Goal: Task Accomplishment & Management: Manage account settings

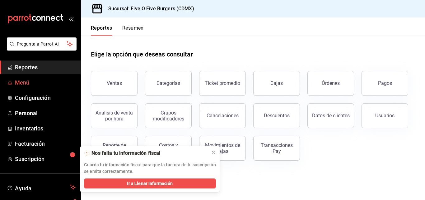
click at [27, 81] on span "Menú" at bounding box center [45, 82] width 61 height 8
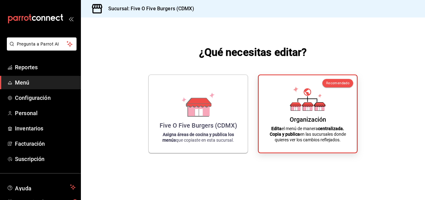
click at [23, 82] on span "Menú" at bounding box center [45, 82] width 61 height 8
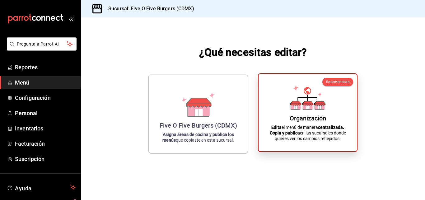
click at [274, 108] on div "Organización Edita el menú de manera centralizada. Copia y publica en las sucur…" at bounding box center [307, 112] width 83 height 67
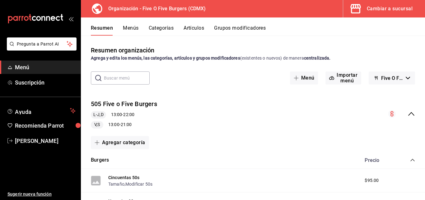
click at [158, 32] on button "Categorías" at bounding box center [161, 30] width 25 height 11
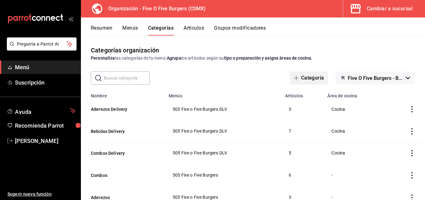
click at [297, 76] on span "button" at bounding box center [297, 77] width 7 height 5
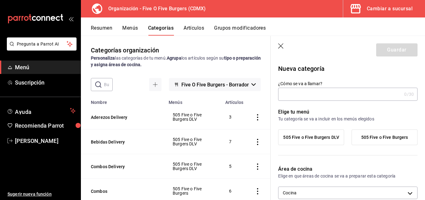
click at [307, 99] on input "¿Cómo se va a llamar?" at bounding box center [340, 94] width 124 height 12
type input "Promo Burgers"
click at [374, 140] on label "505 Five o Five Burgers" at bounding box center [384, 137] width 65 height 15
click at [0, 0] on input "505 Five o Five Burgers" at bounding box center [0, 0] width 0 height 0
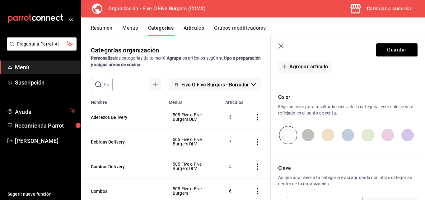
scroll to position [191, 0]
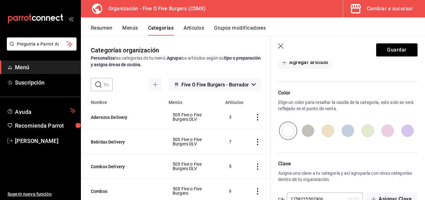
click at [402, 133] on input "radio" at bounding box center [408, 130] width 20 height 18
radio input "true"
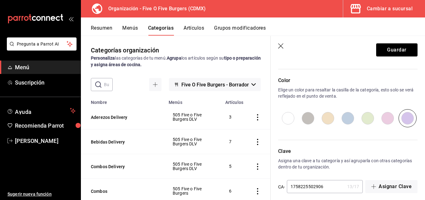
scroll to position [209, 0]
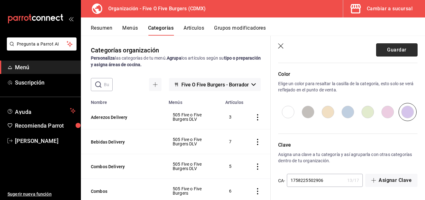
click at [388, 48] on button "Guardar" at bounding box center [396, 49] width 41 height 13
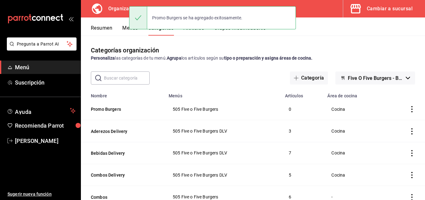
click at [203, 45] on div "Categorías organización Personaliza las categorías de tu menú. Agrupa los artíc…" at bounding box center [253, 117] width 344 height 164
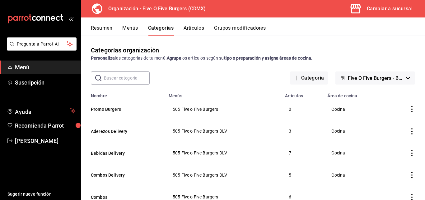
click at [194, 25] on button "Artículos" at bounding box center [194, 30] width 21 height 11
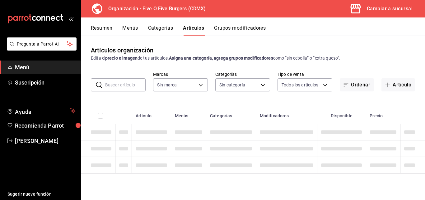
type input "1c621bbb-1c7f-463d-b041-a7faf11ae458"
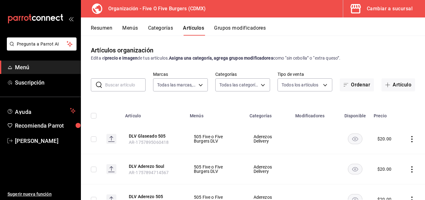
type input "b917a436-8d1d-457e-99a5-31b41b508797,2974cb68-fa0e-4c1b-828b-d4f146ac3279,0784b…"
click at [152, 29] on button "Categorías" at bounding box center [160, 30] width 25 height 11
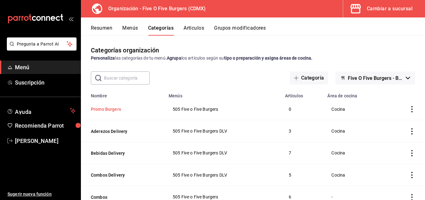
click at [105, 109] on button "Promo Burgers" at bounding box center [122, 109] width 62 height 6
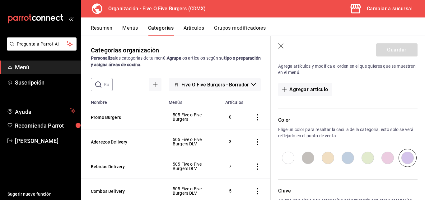
scroll to position [187, 0]
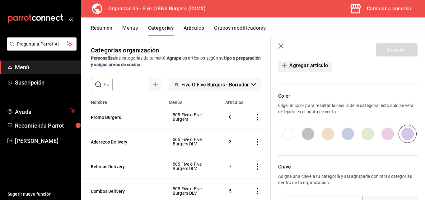
click at [293, 65] on button "Agregar artículo" at bounding box center [305, 65] width 54 height 13
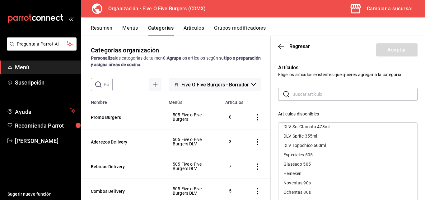
scroll to position [284, 0]
click at [299, 125] on div "Noventas 90s" at bounding box center [297, 126] width 27 height 4
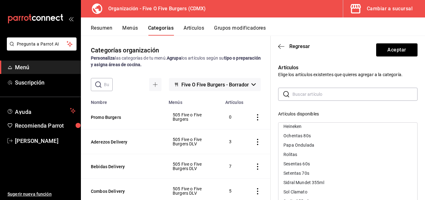
click at [299, 134] on div "Ochentas 80s" at bounding box center [297, 135] width 27 height 4
click at [300, 154] on div "Sesentas 60s" at bounding box center [297, 154] width 26 height 4
click at [300, 153] on div "Setentas 70s" at bounding box center [297, 154] width 26 height 4
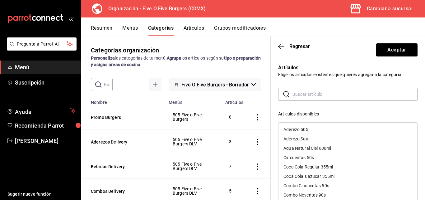
scroll to position [0, 0]
click at [300, 156] on div "Cincuentas 50s" at bounding box center [299, 157] width 31 height 4
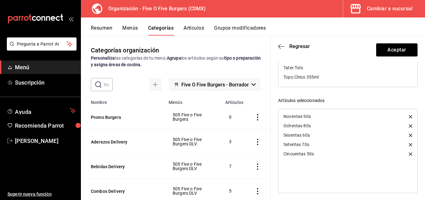
scroll to position [123, 0]
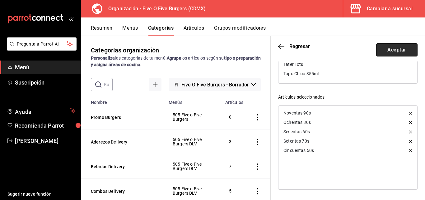
click at [388, 45] on button "Aceptar" at bounding box center [396, 49] width 41 height 13
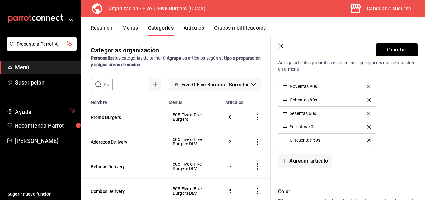
scroll to position [157, 0]
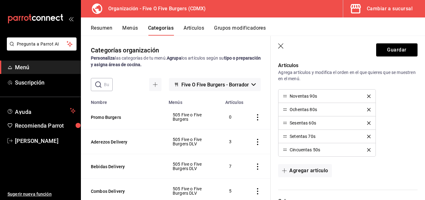
click at [279, 45] on icon "button" at bounding box center [281, 46] width 6 height 6
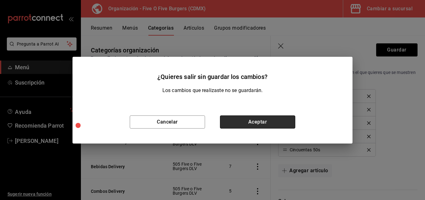
click at [248, 116] on button "Aceptar" at bounding box center [257, 121] width 75 height 13
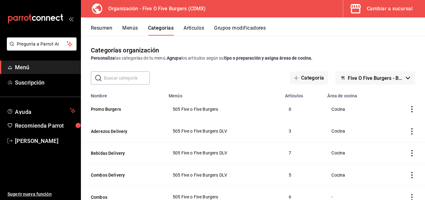
click at [409, 108] on icon "actions" at bounding box center [412, 109] width 6 height 6
click at [387, 148] on span "Eliminar" at bounding box center [389, 148] width 16 height 5
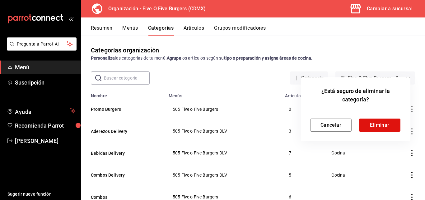
drag, startPoint x: 379, startPoint y: 115, endPoint x: 378, endPoint y: 122, distance: 7.8
click at [378, 115] on div "Cancelar Eliminar" at bounding box center [355, 119] width 91 height 23
click at [378, 126] on button "Eliminar" at bounding box center [379, 124] width 41 height 13
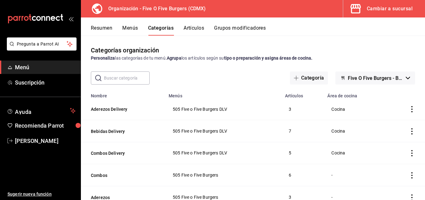
click at [389, 8] on div "Cambiar a sucursal" at bounding box center [390, 8] width 46 height 9
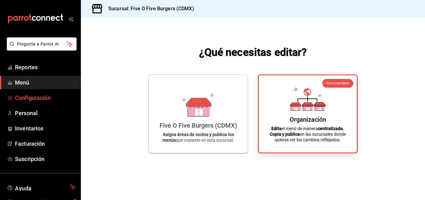
click at [38, 96] on span "Configuración" at bounding box center [45, 97] width 61 height 8
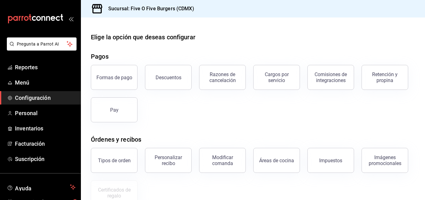
click at [169, 81] on button "Descuentos" at bounding box center [168, 77] width 47 height 25
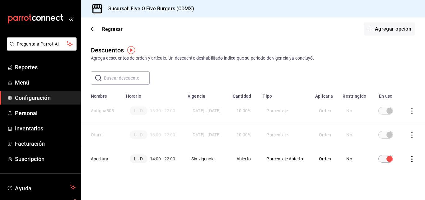
scroll to position [14, 0]
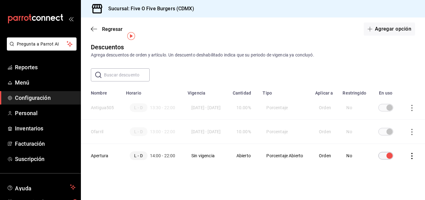
click at [409, 154] on icon "actions" at bounding box center [412, 156] width 6 height 6
click at [301, 171] on div at bounding box center [212, 100] width 425 height 200
click at [408, 122] on td "discountsTable" at bounding box center [413, 132] width 24 height 24
click at [412, 129] on icon "actions" at bounding box center [412, 132] width 1 height 6
click at [382, 137] on span "Eliminar" at bounding box center [379, 134] width 27 height 7
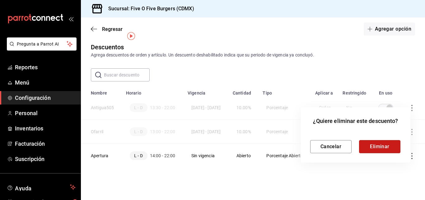
click at [385, 142] on button "Eliminar" at bounding box center [379, 146] width 41 height 13
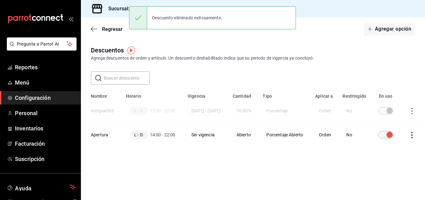
scroll to position [0, 0]
click at [413, 112] on icon "actions" at bounding box center [412, 111] width 6 height 6
click at [389, 120] on span "Eliminar" at bounding box center [390, 121] width 16 height 5
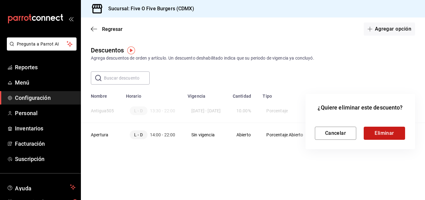
click at [383, 132] on button "Eliminar" at bounding box center [384, 132] width 41 height 13
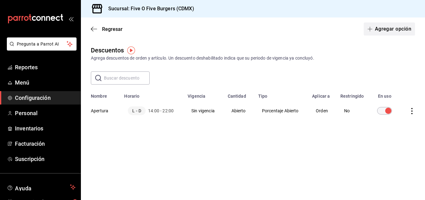
click at [388, 28] on button "Agregar opción" at bounding box center [389, 28] width 51 height 13
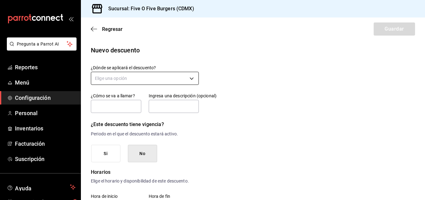
click at [143, 75] on body "Pregunta a Parrot AI Reportes Menú Configuración Personal Inventarios Facturaci…" at bounding box center [212, 100] width 425 height 200
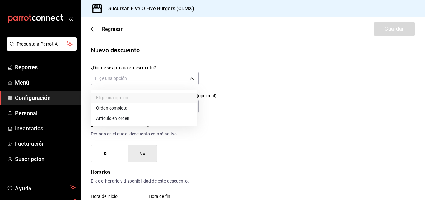
click at [121, 117] on li "Artículo en orden" at bounding box center [144, 118] width 106 height 10
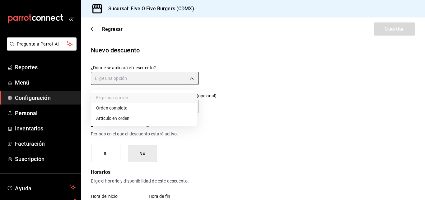
type input "ORDER_ITEM"
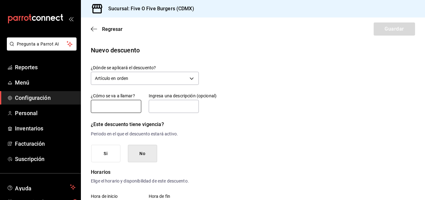
click at [120, 109] on input "text" at bounding box center [116, 106] width 50 height 13
type input "Promo49"
click at [170, 105] on input "text" at bounding box center [174, 106] width 50 height 13
click at [93, 27] on icon "button" at bounding box center [94, 29] width 6 height 6
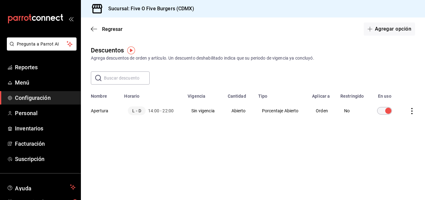
click at [93, 27] on icon "button" at bounding box center [94, 29] width 6 height 6
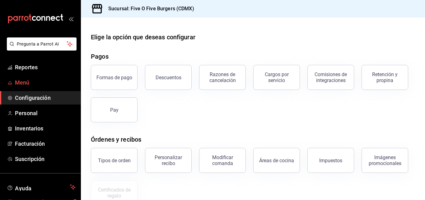
click at [23, 86] on span "Menú" at bounding box center [45, 82] width 61 height 8
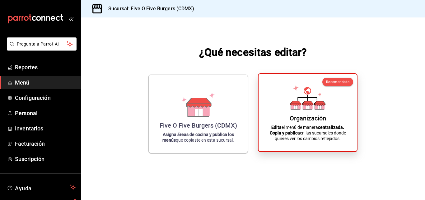
click at [296, 114] on div "Organización Edita el menú de manera centralizada. Copia y publica en las sucur…" at bounding box center [307, 112] width 83 height 67
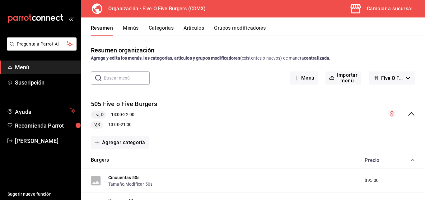
click at [129, 26] on button "Menús" at bounding box center [131, 30] width 16 height 11
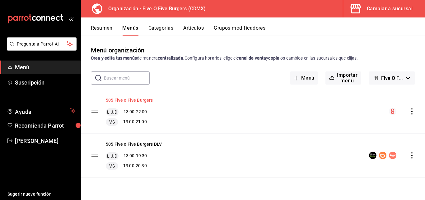
click at [147, 99] on button "505 Five o Five Burgers" at bounding box center [129, 100] width 47 height 6
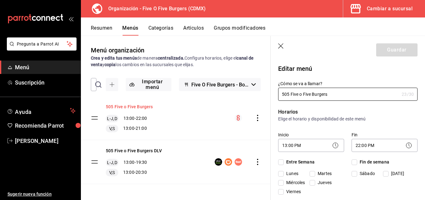
checkbox input "true"
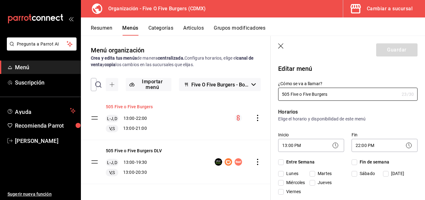
checkbox input "true"
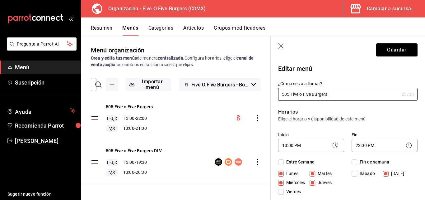
click at [286, 48] on header "Guardar" at bounding box center [348, 49] width 154 height 26
click at [283, 46] on icon "button" at bounding box center [281, 46] width 6 height 6
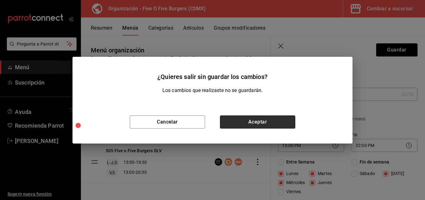
click at [245, 125] on button "Aceptar" at bounding box center [257, 121] width 75 height 13
checkbox input "false"
type input "1758226396491"
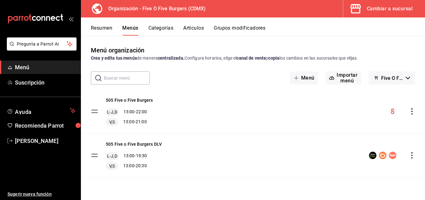
checkbox input "false"
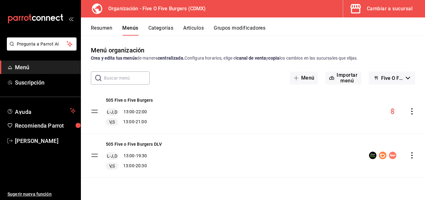
click at [189, 24] on div "Resumen Menús Categorías Artículos Grupos modificadores" at bounding box center [253, 26] width 344 height 18
click at [191, 29] on button "Artículos" at bounding box center [193, 30] width 21 height 11
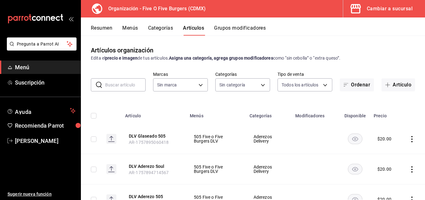
type input "2974cb68-fa0e-4c1b-828b-d4f146ac3279,0784bacb-ccc8-435e-9a40-abf7a349989a,8e234…"
type input "1c621bbb-1c7f-463d-b041-a7faf11ae458"
click at [118, 83] on input "text" at bounding box center [125, 84] width 40 height 12
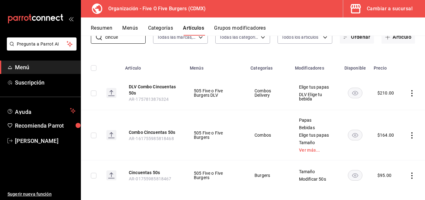
scroll to position [53, 0]
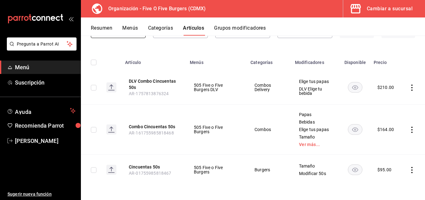
type input "cincue"
click at [409, 169] on icon "actions" at bounding box center [412, 170] width 6 height 6
click at [390, 155] on span "Editar" at bounding box center [389, 157] width 16 height 7
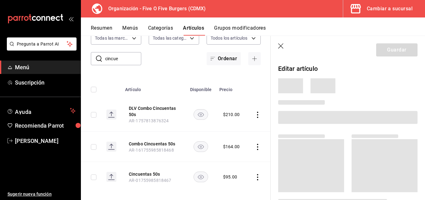
scroll to position [33, 0]
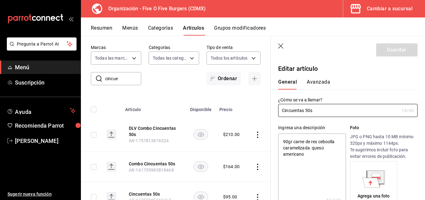
type textarea "x"
type input "$95.00"
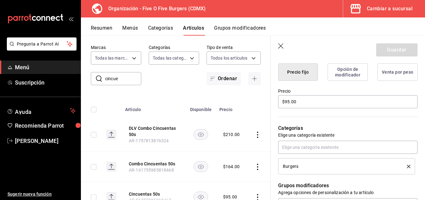
scroll to position [170, 0]
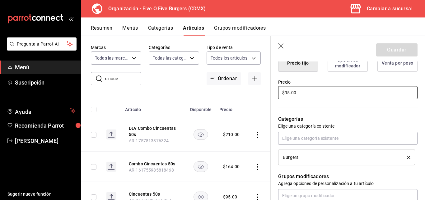
drag, startPoint x: 289, startPoint y: 91, endPoint x: 285, endPoint y: 91, distance: 4.4
click at [285, 91] on input "$95.00" at bounding box center [347, 92] width 139 height 13
type textarea "x"
type input "$4.00"
type textarea "x"
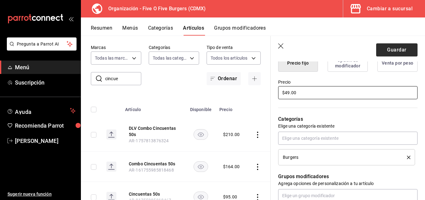
type input "$49.00"
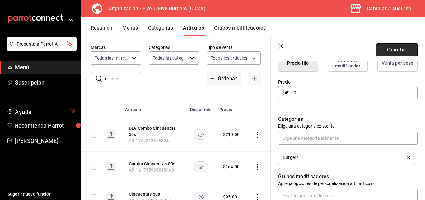
click at [397, 47] on button "Guardar" at bounding box center [396, 49] width 41 height 13
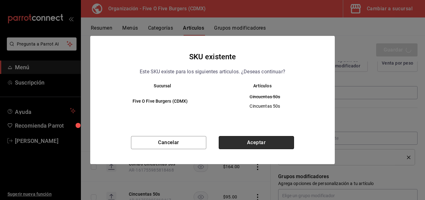
click at [240, 138] on button "Aceptar" at bounding box center [256, 142] width 75 height 13
type textarea "x"
type input "AR-1758226433724"
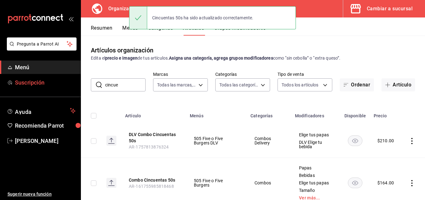
drag, startPoint x: 122, startPoint y: 84, endPoint x: 65, endPoint y: 85, distance: 57.6
click at [65, 85] on div "Pregunta a Parrot AI Menú Suscripción Ayuda Recomienda Parrot [PERSON_NAME] Sug…" at bounding box center [212, 100] width 425 height 200
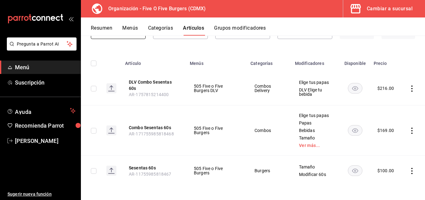
scroll to position [53, 0]
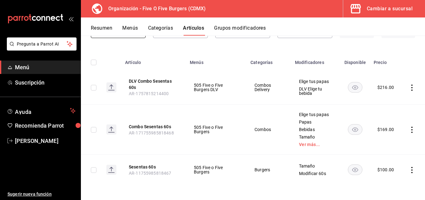
type input "sesent"
click at [409, 171] on icon "actions" at bounding box center [412, 170] width 6 height 6
click at [387, 157] on span "Editar" at bounding box center [389, 157] width 16 height 7
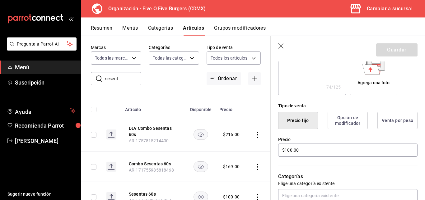
scroll to position [124, 0]
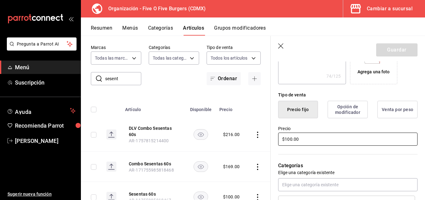
drag, startPoint x: 292, startPoint y: 138, endPoint x: 286, endPoint y: 138, distance: 6.3
click at [286, 138] on input "$100.00" at bounding box center [347, 138] width 139 height 13
type textarea "x"
type input "$4.00"
type textarea "x"
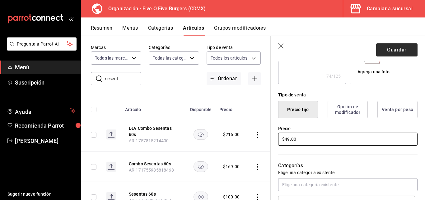
type input "$49.00"
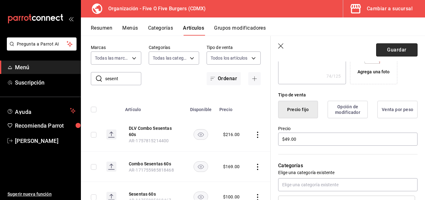
click at [389, 54] on button "Guardar" at bounding box center [396, 49] width 41 height 13
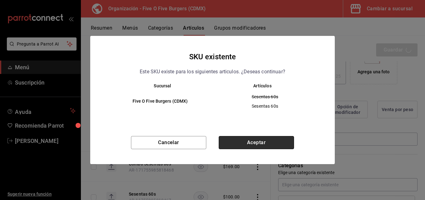
click at [273, 139] on button "Aceptar" at bounding box center [256, 142] width 75 height 13
type textarea "x"
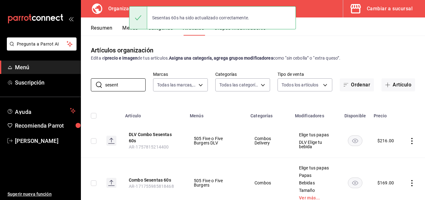
drag, startPoint x: 112, startPoint y: 86, endPoint x: 90, endPoint y: 86, distance: 21.8
click at [90, 86] on div "​ sesent ​ Marcas Todas las marcas, Sin marca 1c621bbb-1c7f-463d-b041-a7faf11ae…" at bounding box center [253, 81] width 344 height 20
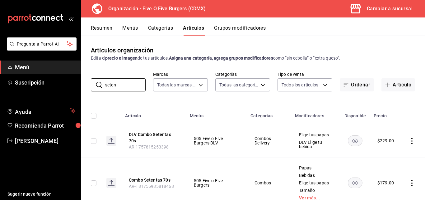
scroll to position [53, 0]
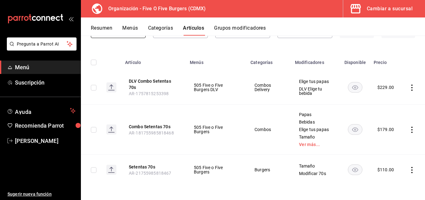
type input "seten"
click at [409, 168] on icon "actions" at bounding box center [412, 170] width 6 height 6
click at [390, 159] on span "Editar" at bounding box center [389, 157] width 16 height 7
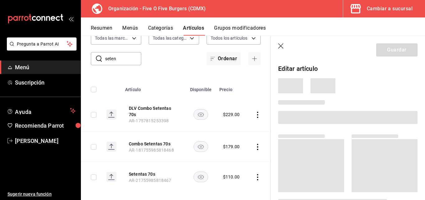
scroll to position [33, 0]
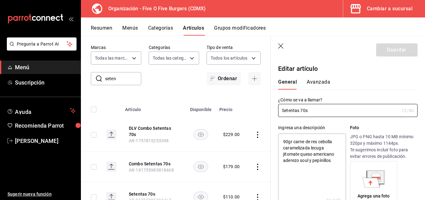
type textarea "x"
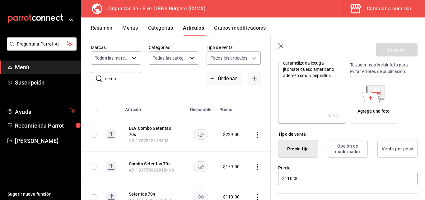
scroll to position [110, 0]
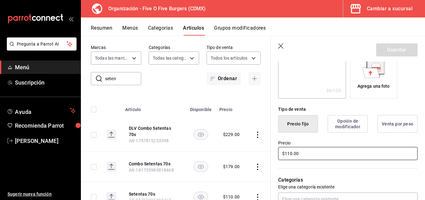
drag, startPoint x: 292, startPoint y: 153, endPoint x: 286, endPoint y: 152, distance: 6.6
click at [286, 152] on input "$110.00" at bounding box center [347, 153] width 139 height 13
type input "$4.00"
type textarea "x"
type input "$49.00"
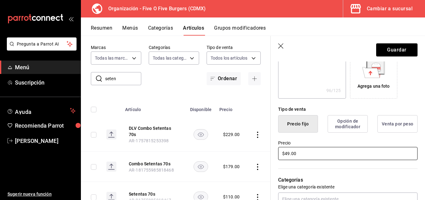
type textarea "x"
type input "$49.00"
click at [399, 47] on button "Guardar" at bounding box center [396, 49] width 41 height 13
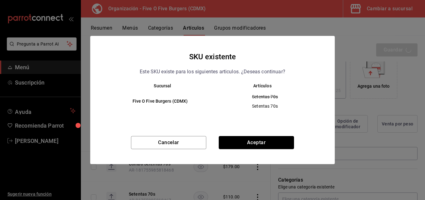
click at [264, 140] on button "Aceptar" at bounding box center [256, 142] width 75 height 13
type textarea "x"
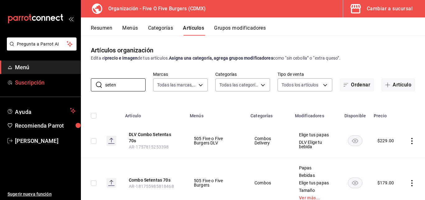
drag, startPoint x: 116, startPoint y: 84, endPoint x: 71, endPoint y: 77, distance: 45.0
click at [71, 77] on div "Pregunta a Parrot AI Menú Suscripción Ayuda Recomienda Parrot [PERSON_NAME] Sug…" at bounding box center [212, 100] width 425 height 200
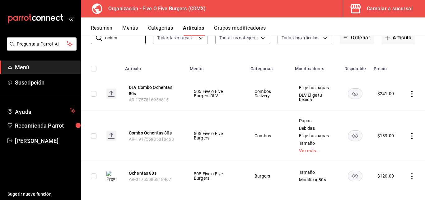
scroll to position [53, 0]
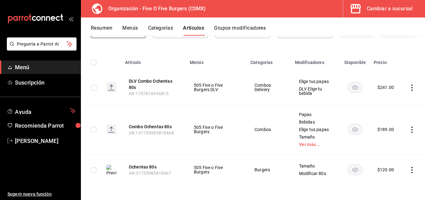
type input "ochen"
click at [409, 170] on icon "actions" at bounding box center [412, 170] width 6 height 6
click at [388, 159] on span "Editar" at bounding box center [389, 157] width 16 height 7
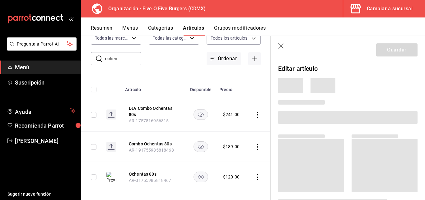
scroll to position [33, 0]
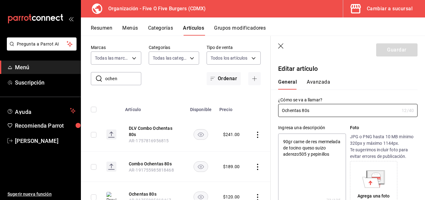
type textarea "x"
type input "$120.00"
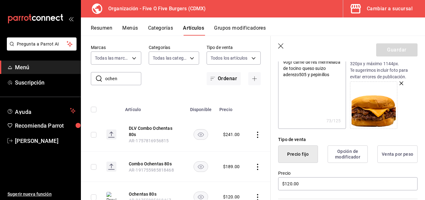
scroll to position [98, 0]
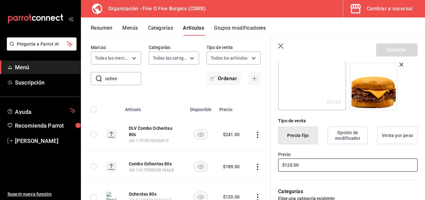
drag, startPoint x: 292, startPoint y: 165, endPoint x: 285, endPoint y: 163, distance: 7.0
click at [285, 163] on input "$120.00" at bounding box center [347, 164] width 139 height 13
type textarea "x"
type input "$4.00"
type textarea "x"
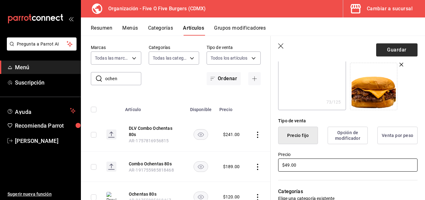
type input "$49.00"
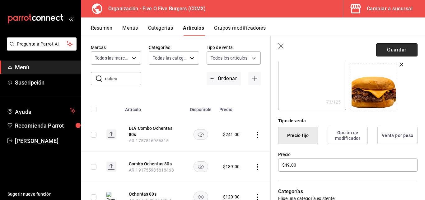
click at [397, 52] on button "Guardar" at bounding box center [396, 49] width 41 height 13
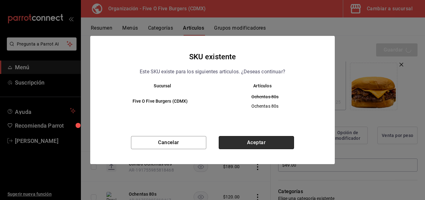
click at [256, 144] on button "Aceptar" at bounding box center [256, 142] width 75 height 13
type textarea "x"
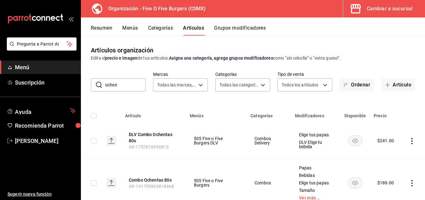
click at [127, 28] on button "Menús" at bounding box center [130, 30] width 16 height 11
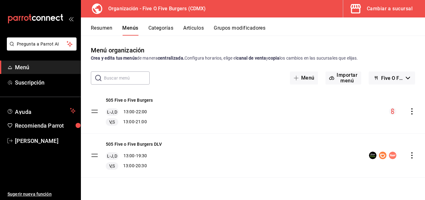
click at [410, 112] on icon "actions" at bounding box center [412, 111] width 6 height 6
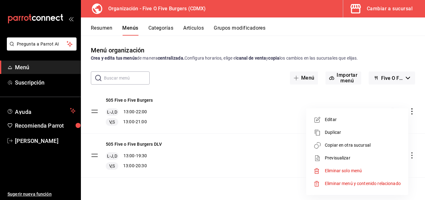
click at [336, 158] on span "Previsualizar" at bounding box center [363, 157] width 76 height 7
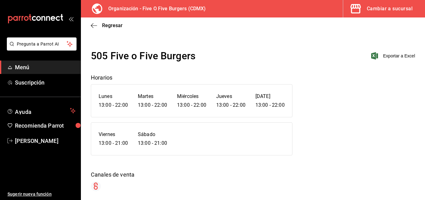
click at [93, 20] on div "Regresar" at bounding box center [253, 25] width 344 height 16
click at [97, 26] on span "Regresar" at bounding box center [107, 25] width 32 height 6
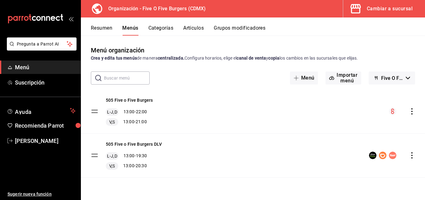
click at [406, 112] on div "menu-maker-table" at bounding box center [402, 110] width 26 height 7
click at [413, 111] on icon "actions" at bounding box center [412, 111] width 6 height 6
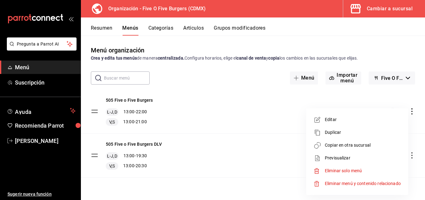
click at [343, 144] on span "Copiar en otra sucursal" at bounding box center [363, 145] width 76 height 7
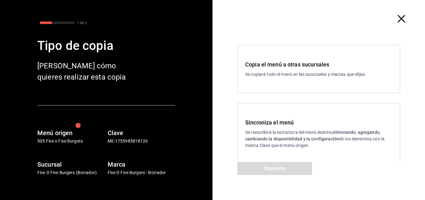
click at [271, 131] on p "Se reescribirá la estructura del menú destino; eliminando, agregando, cambiando…" at bounding box center [318, 139] width 147 height 20
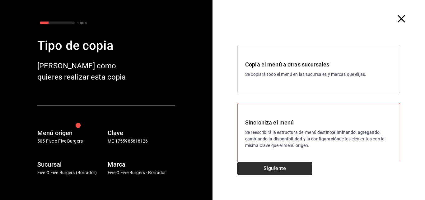
click at [262, 167] on button "Siguiente" at bounding box center [275, 168] width 75 height 13
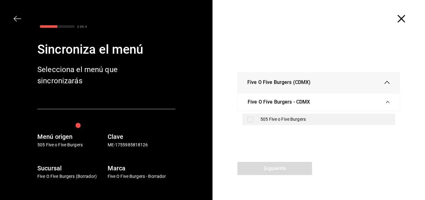
click at [248, 120] on input "checkbox" at bounding box center [251, 119] width 6 height 6
checkbox input "true"
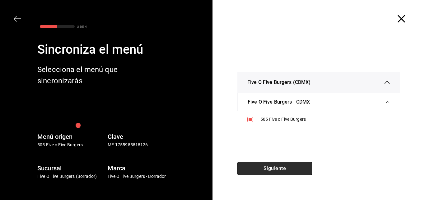
click at [261, 166] on button "Siguiente" at bounding box center [275, 168] width 75 height 13
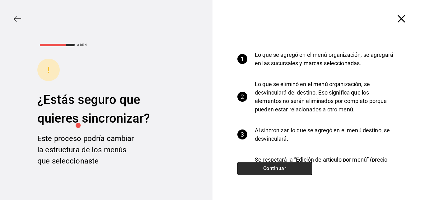
click at [261, 166] on button "Continuar" at bounding box center [275, 168] width 75 height 13
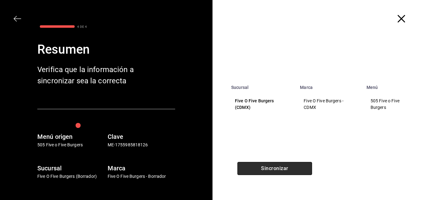
click at [261, 166] on button "Sincronizar" at bounding box center [275, 168] width 75 height 13
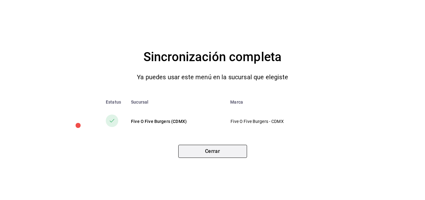
click at [219, 149] on button "Cerrar" at bounding box center [212, 150] width 69 height 13
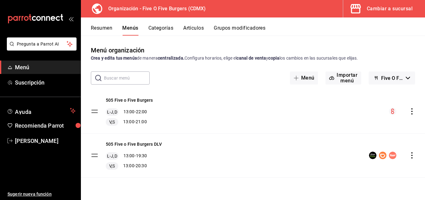
click at [412, 155] on icon "actions" at bounding box center [412, 155] width 1 height 6
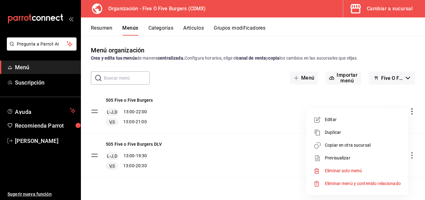
click at [353, 141] on li "Copiar en otra sucursal" at bounding box center [357, 145] width 97 height 13
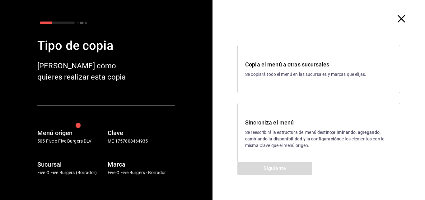
click at [286, 74] on p "Se copiará todo el menú en las sucursales y marcas que elijas." at bounding box center [318, 74] width 147 height 7
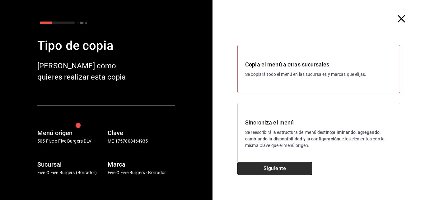
click at [284, 172] on button "Siguiente" at bounding box center [275, 168] width 75 height 13
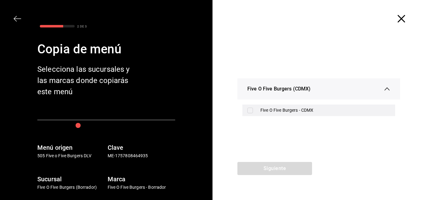
click at [283, 106] on div "Five O Five Burgers - CDMX" at bounding box center [319, 110] width 153 height 12
checkbox input "true"
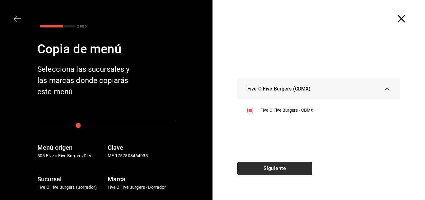
click at [277, 171] on button "Siguiente" at bounding box center [275, 168] width 75 height 13
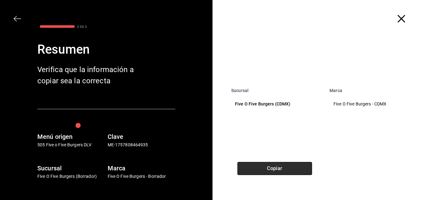
click at [277, 171] on button "Copiar" at bounding box center [275, 168] width 75 height 13
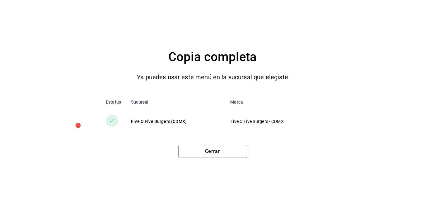
click at [190, 144] on div "Cerrar" at bounding box center [212, 148] width 400 height 18
click at [190, 151] on button "Cerrar" at bounding box center [212, 150] width 69 height 13
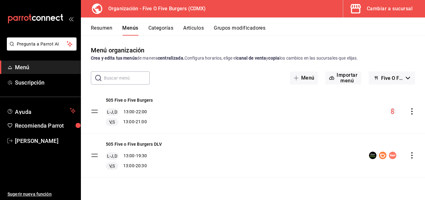
drag, startPoint x: 65, startPoint y: 94, endPoint x: 45, endPoint y: 64, distance: 36.5
click at [45, 64] on span "Menú" at bounding box center [45, 67] width 61 height 8
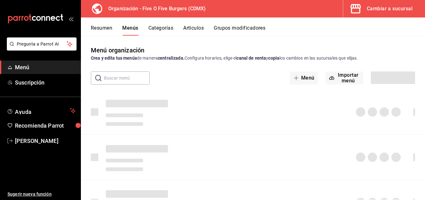
click at [132, 26] on button "Menús" at bounding box center [130, 30] width 16 height 11
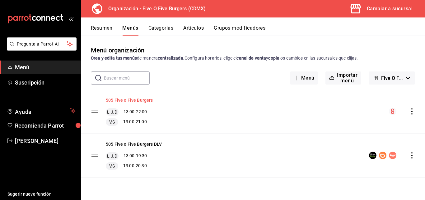
click at [120, 99] on button "505 Five o Five Burgers" at bounding box center [129, 100] width 47 height 6
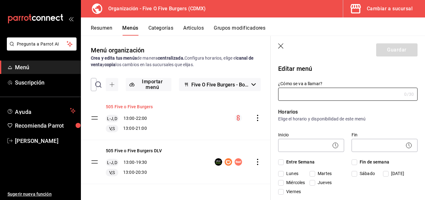
type input "505 Five o Five Burgers"
checkbox input "true"
type input "1755985818126"
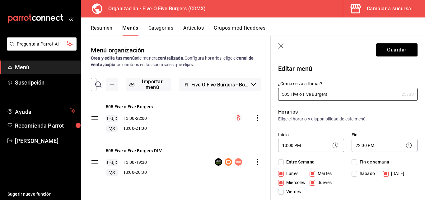
click at [281, 46] on icon "button" at bounding box center [281, 46] width 6 height 6
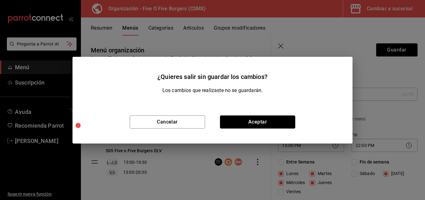
click at [262, 122] on button "Aceptar" at bounding box center [257, 121] width 75 height 13
click at [263, 122] on div "505 Five o Five Burgers L-J,D 13:00 - 22:00 V,S 13:00 - 21:00" at bounding box center [176, 118] width 190 height 44
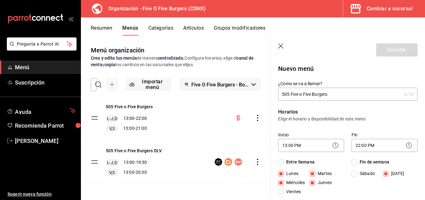
checkbox input "false"
type input "1758227637312"
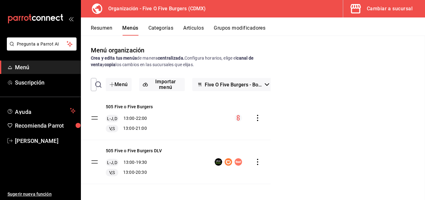
checkbox input "false"
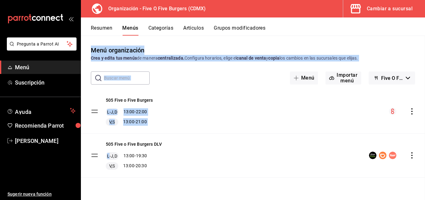
drag, startPoint x: 182, startPoint y: 27, endPoint x: 190, endPoint y: 26, distance: 7.9
click at [190, 26] on div "Resumen Menús Categorías Artículos Grupos modificadores Menú organización Crea …" at bounding box center [253, 108] width 344 height 182
click at [190, 26] on button "Artículos" at bounding box center [193, 30] width 21 height 11
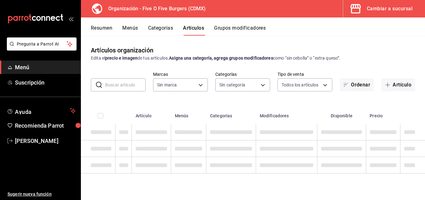
click at [128, 81] on input "text" at bounding box center [125, 84] width 40 height 12
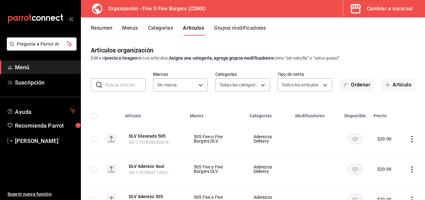
type input "n"
type input "2974cb68-fa0e-4c1b-828b-d4f146ac3279,0784bacb-ccc8-435e-9a40-abf7a349989a,8e234…"
type input "no"
type input "1c621bbb-1c7f-463d-b041-a7faf11ae458"
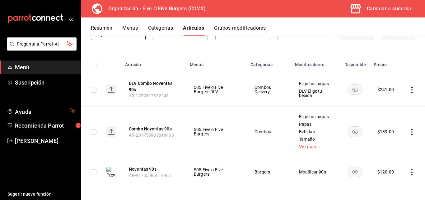
scroll to position [53, 0]
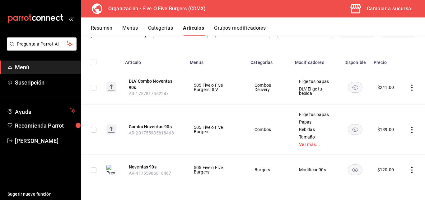
type input "novent"
click at [409, 169] on icon "actions" at bounding box center [412, 170] width 6 height 6
click at [383, 159] on span "Editar" at bounding box center [389, 157] width 16 height 7
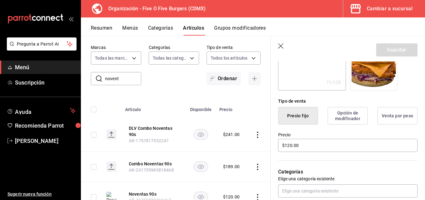
scroll to position [118, 0]
drag, startPoint x: 292, startPoint y: 145, endPoint x: 264, endPoint y: 140, distance: 28.4
click at [264, 140] on main "Artículos organización Edita el precio e imagen de tus artículos. Asigna una ca…" at bounding box center [253, 117] width 344 height 164
type textarea "x"
type input "$120.00"
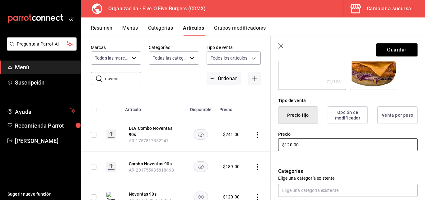
type textarea "x"
type input "$9120.00"
type textarea "x"
type input "$120.00"
type textarea "x"
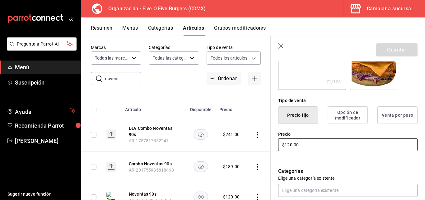
type input "$20.00"
type textarea "x"
type input "$0.00"
type textarea "x"
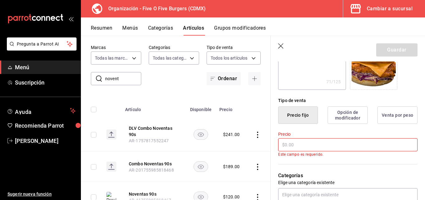
type input "$4.00"
type textarea "x"
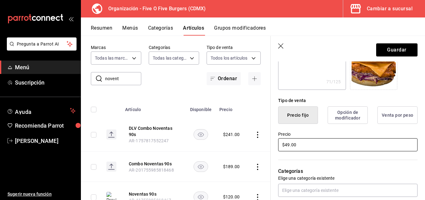
type input "$49.00"
click at [363, 160] on div "Categorías Elige una categoría existente Burgers" at bounding box center [344, 184] width 147 height 65
click at [393, 50] on button "Guardar" at bounding box center [396, 49] width 41 height 13
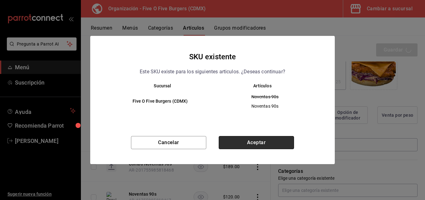
click at [240, 142] on button "Aceptar" at bounding box center [256, 142] width 75 height 13
type textarea "x"
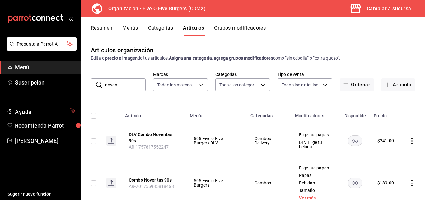
click at [397, 11] on div "Cambiar a sucursal" at bounding box center [390, 8] width 46 height 9
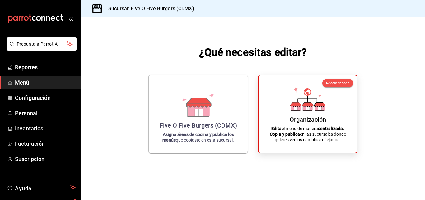
click at [28, 81] on span "Menú" at bounding box center [45, 82] width 61 height 8
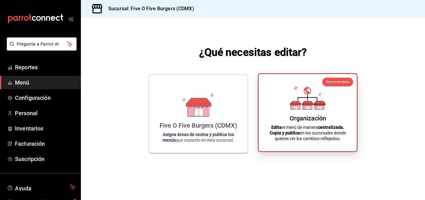
click at [306, 111] on div "Organización Edita el menú de manera centralizada. Copia y publica en las sucur…" at bounding box center [307, 112] width 83 height 67
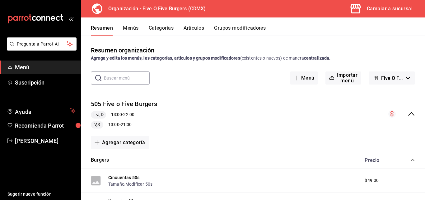
click at [128, 25] on button "Menús" at bounding box center [131, 30] width 16 height 11
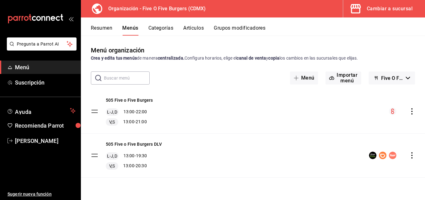
click at [414, 113] on icon "actions" at bounding box center [412, 111] width 6 height 6
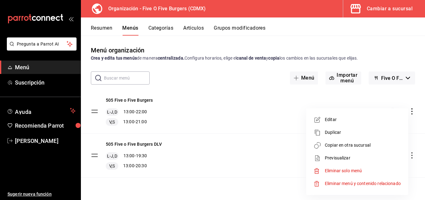
click at [344, 149] on li "Copiar en otra sucursal" at bounding box center [357, 145] width 97 height 13
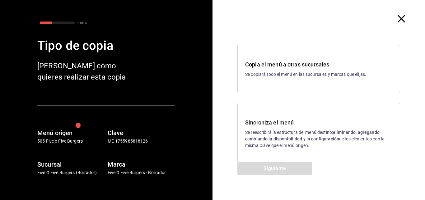
click at [274, 123] on h3 "Sincroniza el menú" at bounding box center [318, 122] width 147 height 8
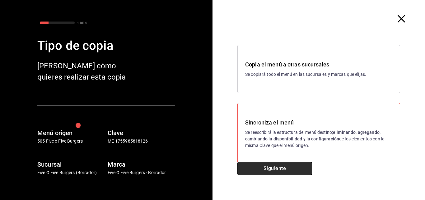
click at [278, 170] on button "Siguiente" at bounding box center [275, 168] width 75 height 13
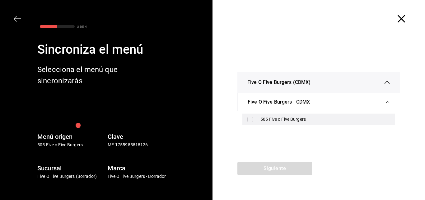
click at [248, 119] on input "checkbox" at bounding box center [251, 119] width 6 height 6
checkbox input "true"
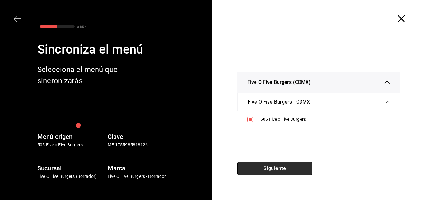
click at [281, 169] on button "Siguiente" at bounding box center [275, 168] width 75 height 13
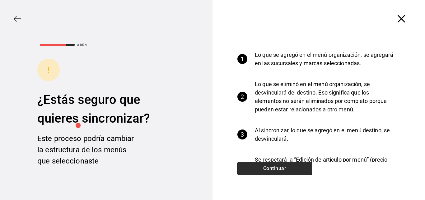
click at [281, 169] on button "Continuar" at bounding box center [275, 168] width 75 height 13
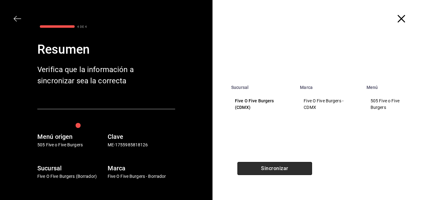
click at [281, 169] on button "Sincronizar" at bounding box center [275, 168] width 75 height 13
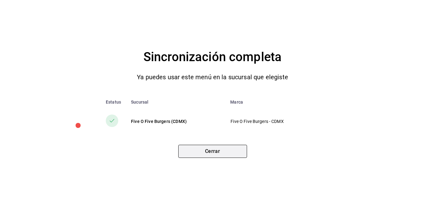
click at [217, 155] on button "Cerrar" at bounding box center [212, 150] width 69 height 13
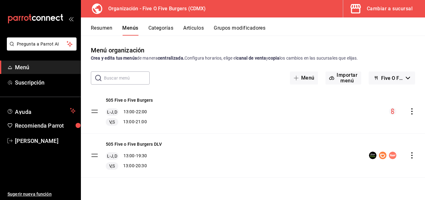
click at [409, 108] on button "actions" at bounding box center [412, 111] width 6 height 6
